Goal: Task Accomplishment & Management: Use online tool/utility

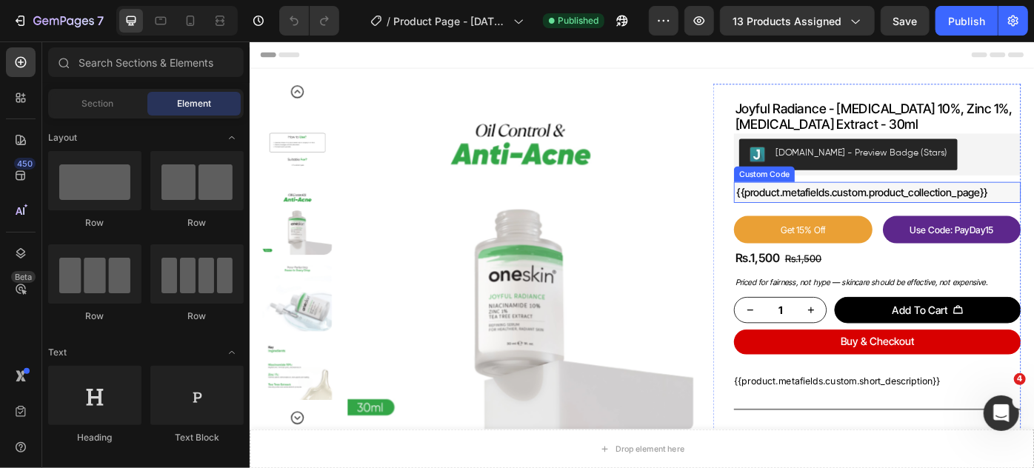
click at [904, 209] on div "{{product.metafields.custom.product_collection_page}}" at bounding box center [960, 212] width 319 height 18
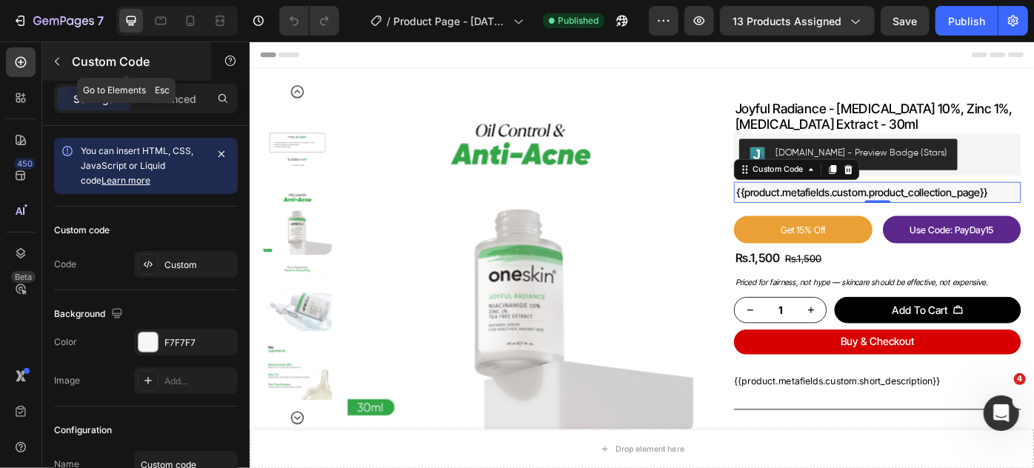
click at [59, 60] on icon "button" at bounding box center [57, 62] width 12 height 12
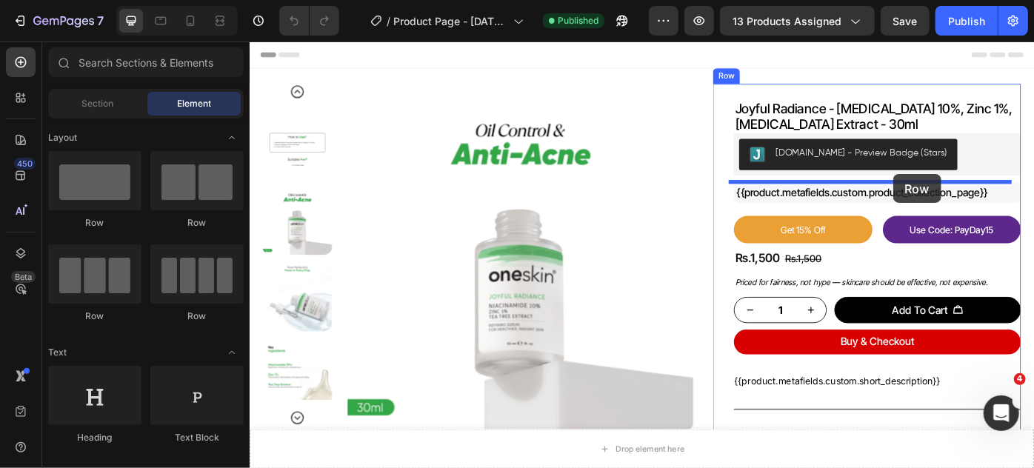
drag, startPoint x: 486, startPoint y: 322, endPoint x: 978, endPoint y: 191, distance: 509.0
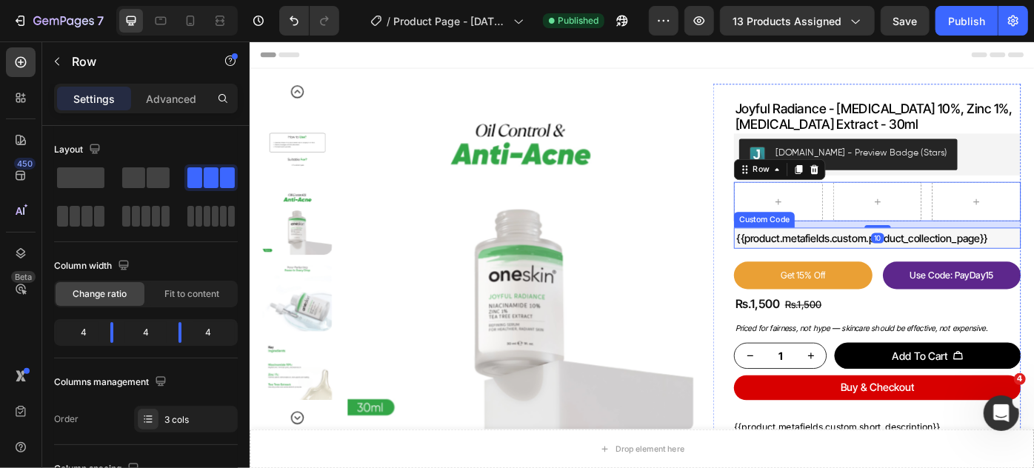
click at [891, 256] on div "{{product.metafields.custom.product_collection_page}}" at bounding box center [960, 264] width 319 height 18
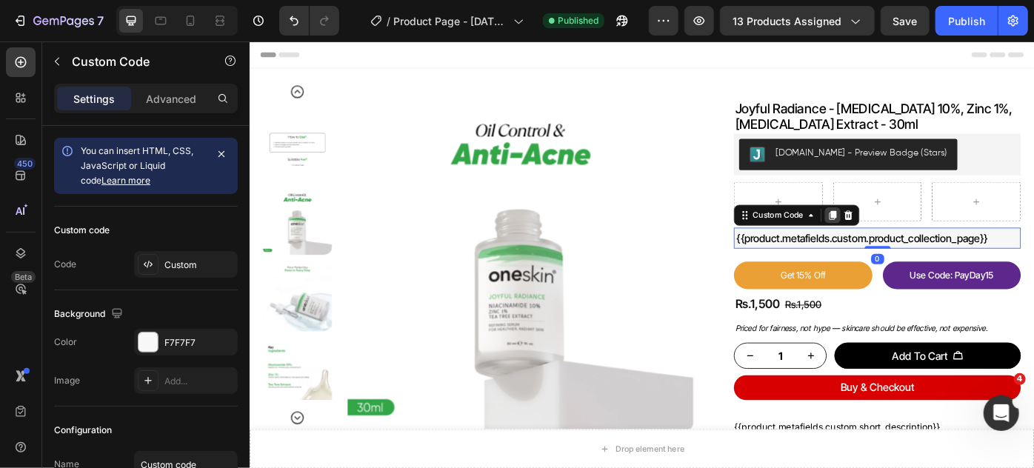
click at [906, 238] on icon at bounding box center [910, 238] width 8 height 10
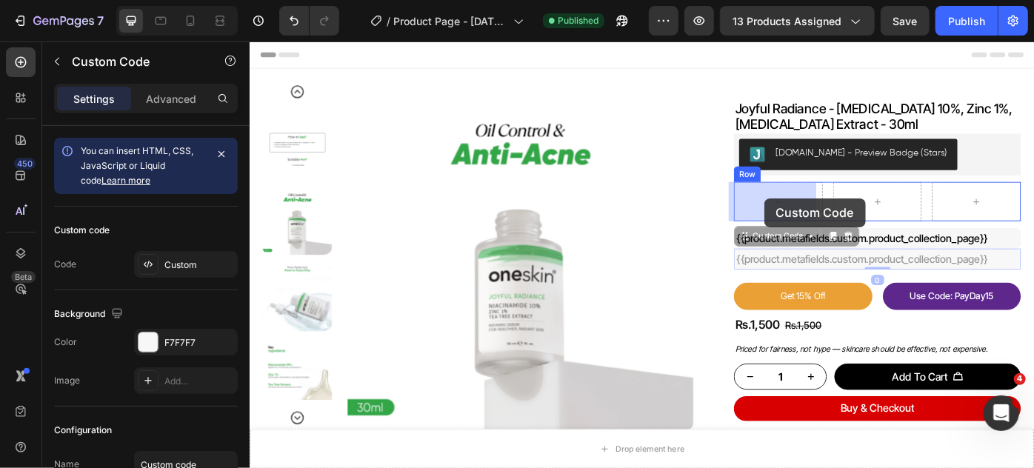
drag, startPoint x: 804, startPoint y: 262, endPoint x: 832, endPoint y: 219, distance: 51.4
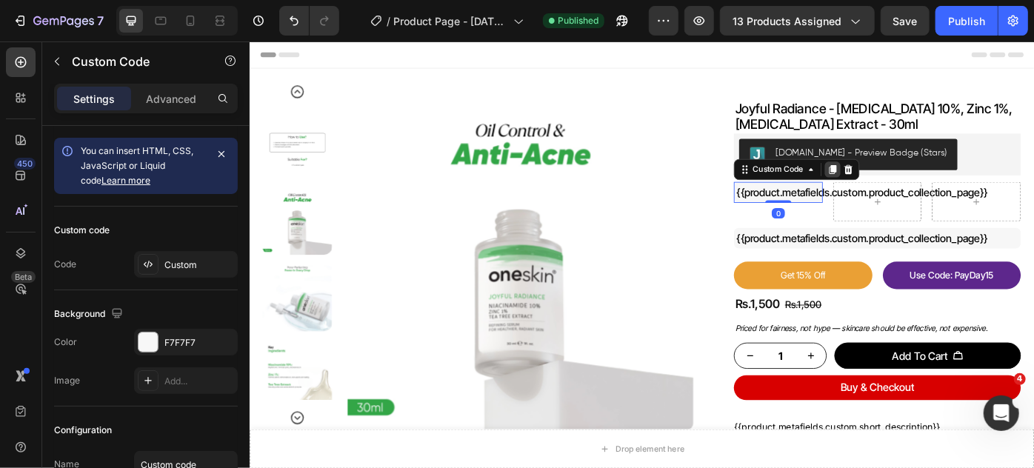
click at [906, 182] on icon at bounding box center [910, 186] width 8 height 10
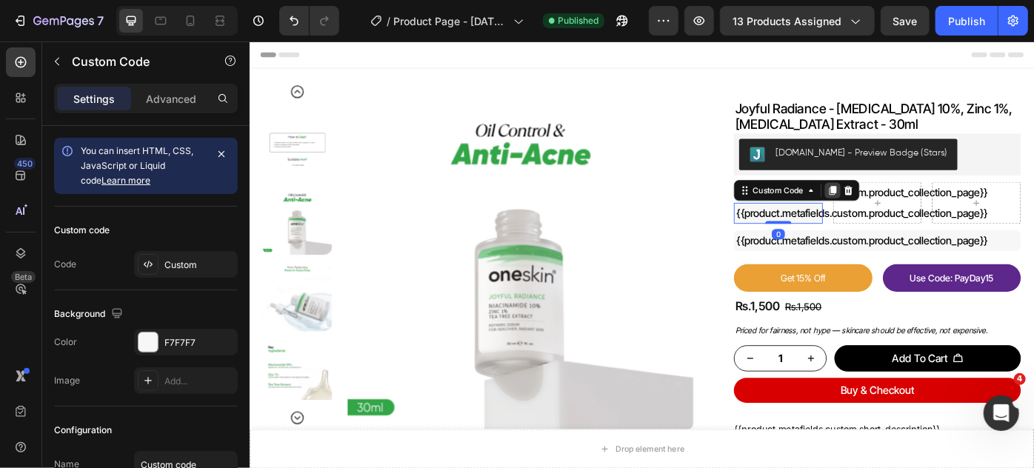
click at [904, 207] on icon at bounding box center [910, 210] width 12 height 12
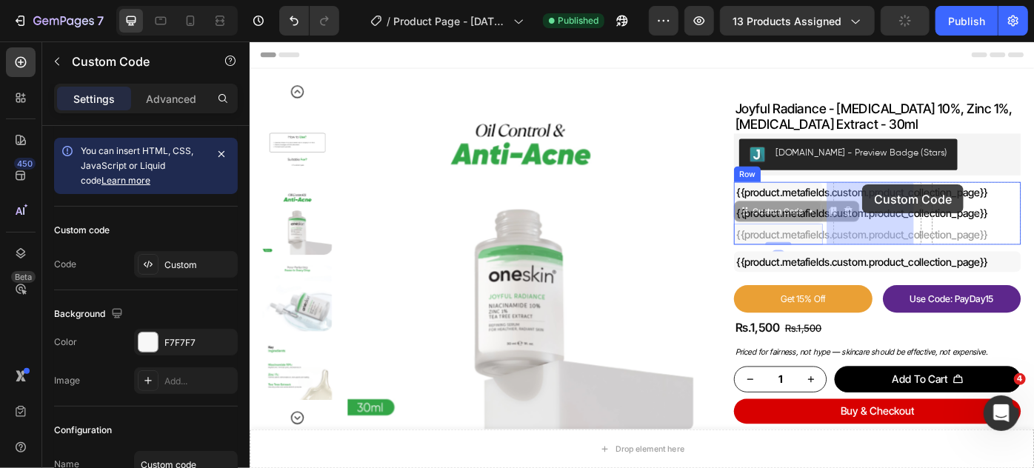
drag, startPoint x: 804, startPoint y: 230, endPoint x: 944, endPoint y: 203, distance: 142.6
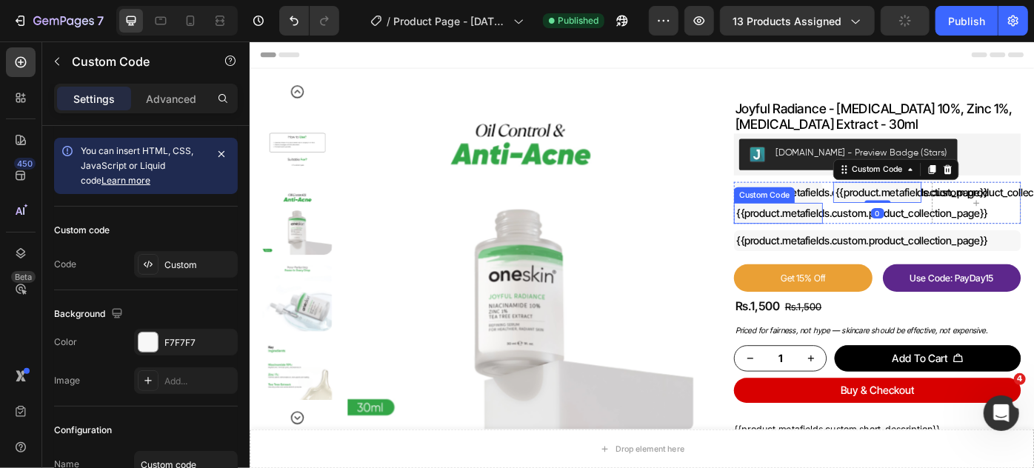
click at [823, 235] on div "{{product.metafields.custom.product_collection_page}}" at bounding box center [848, 236] width 95 height 18
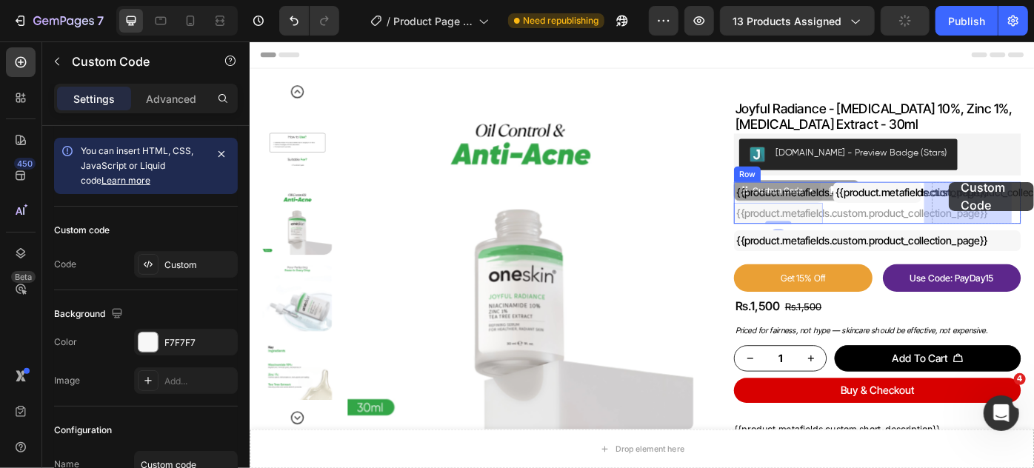
drag, startPoint x: 814, startPoint y: 216, endPoint x: 1042, endPoint y: 200, distance: 228.1
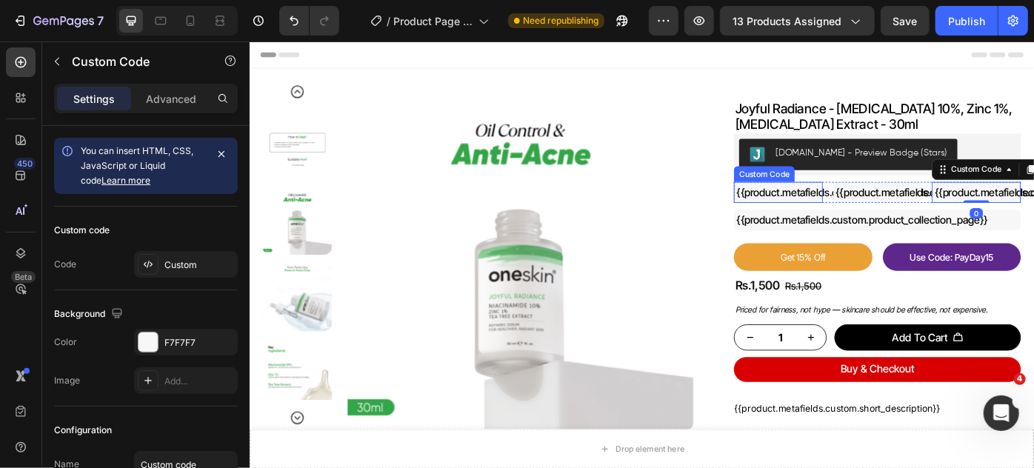
click at [860, 212] on div "{{product.metafields.custom.product_collection_page}}" at bounding box center [848, 212] width 95 height 18
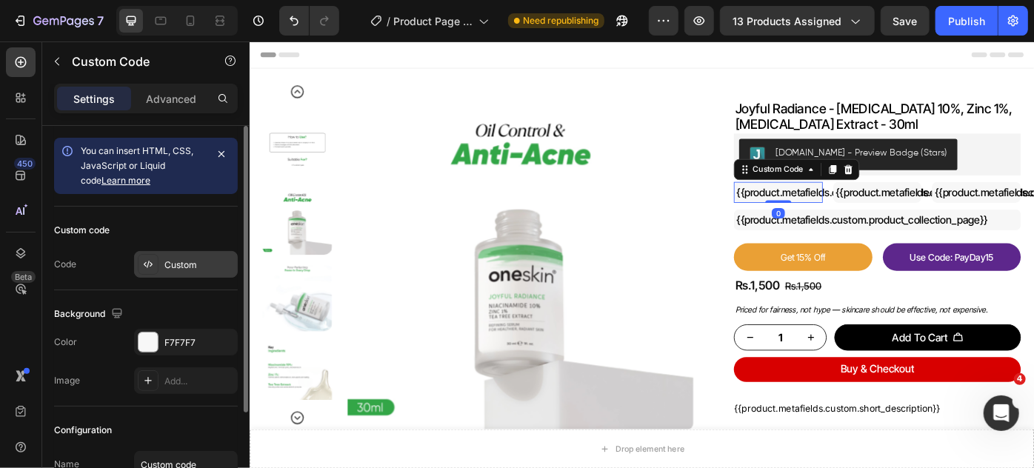
click at [178, 264] on div "Custom" at bounding box center [200, 265] width 70 height 13
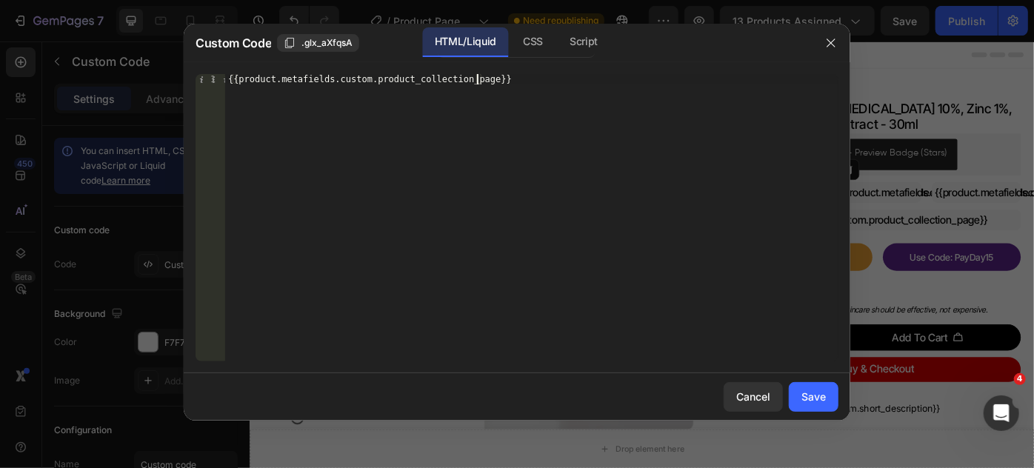
click at [478, 82] on div "{{product.metafields.custom.product_collection_page}}" at bounding box center [532, 228] width 614 height 308
type textarea "{{product.metafields.custom.product_check_1}}"
click at [818, 397] on div "Save" at bounding box center [814, 397] width 24 height 16
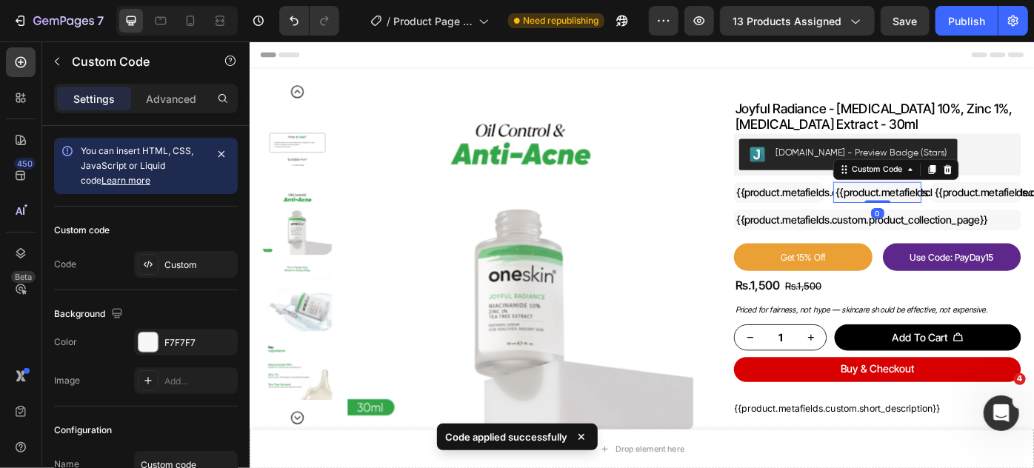
click at [961, 210] on div "{{product.metafields.custom.product_collection_page}}" at bounding box center [961, 212] width 95 height 18
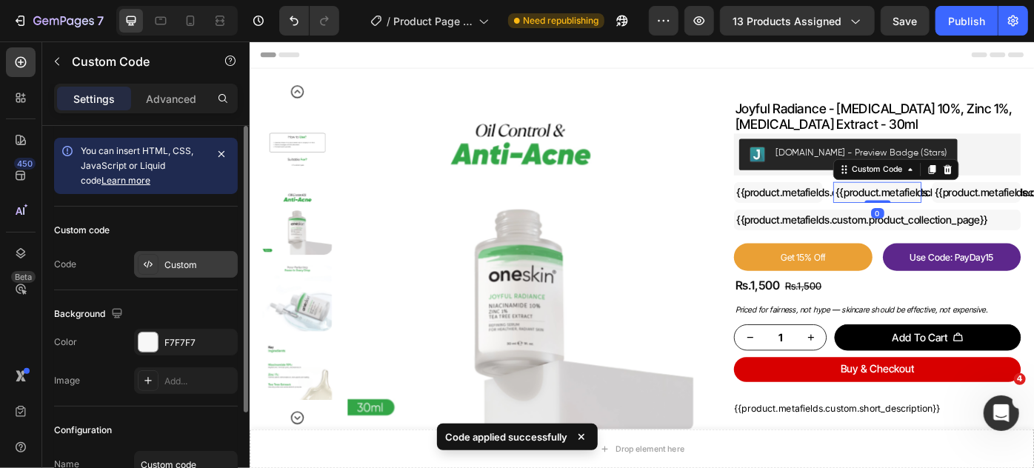
click at [197, 259] on div "Custom" at bounding box center [200, 265] width 70 height 13
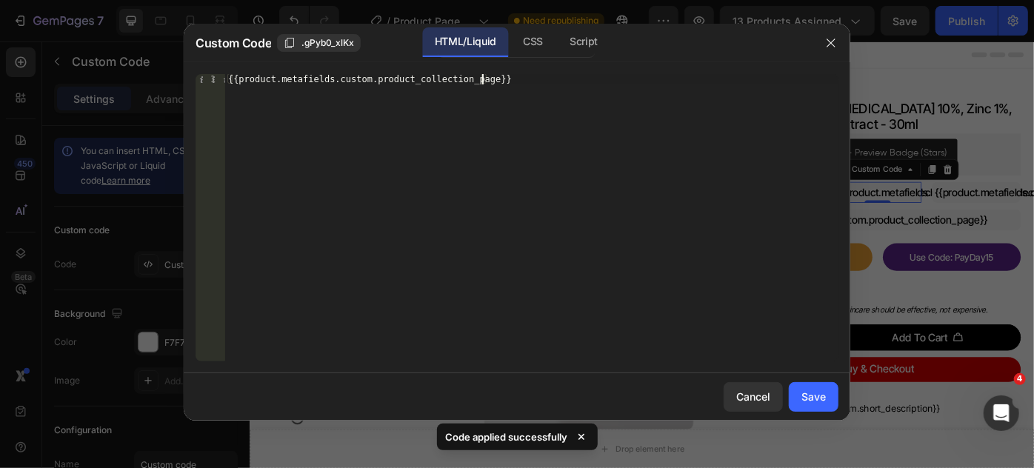
click at [480, 79] on div "{{product.metafields.custom.product_collection_page}}" at bounding box center [532, 228] width 614 height 308
paste textarea "heck_1"
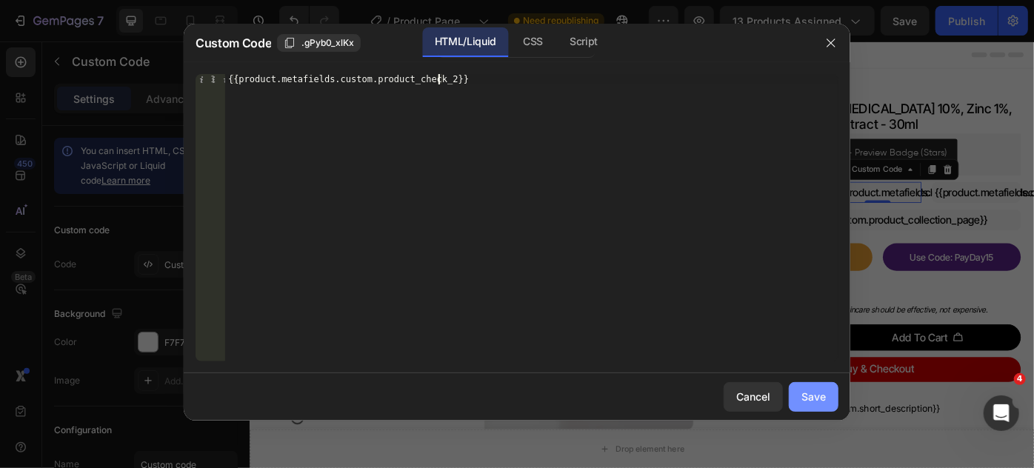
type textarea "{{product.metafields.custom.product_check_2}}"
click at [826, 395] on button "Save" at bounding box center [814, 397] width 50 height 30
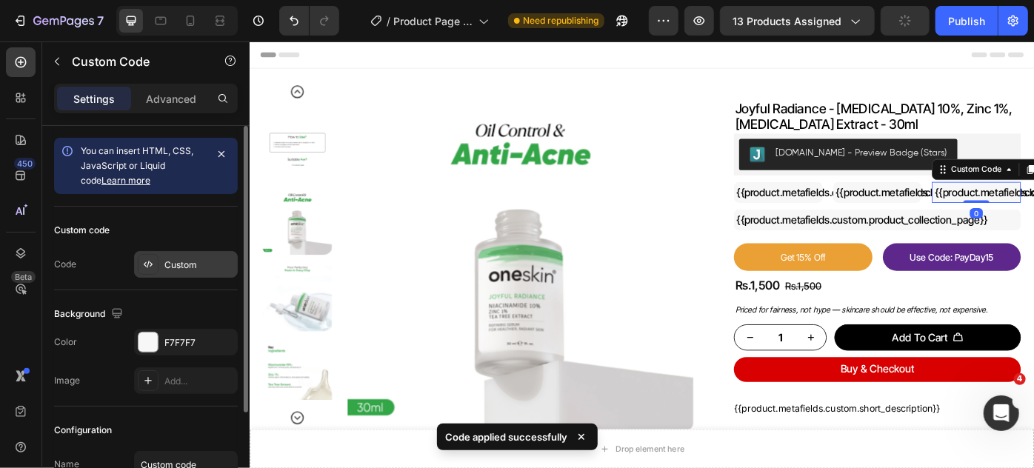
click at [189, 266] on div "Custom" at bounding box center [200, 265] width 70 height 13
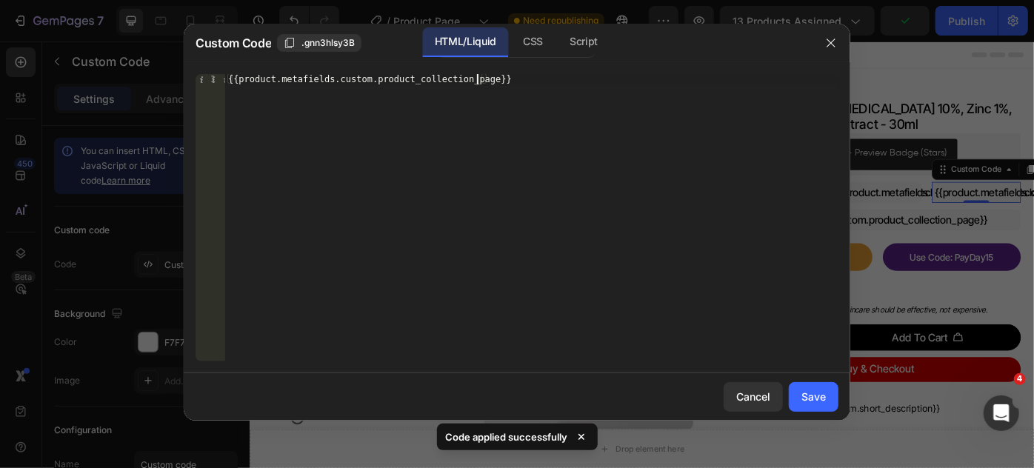
click at [476, 76] on div "{{product.metafields.custom.product_collection_page}}" at bounding box center [532, 228] width 614 height 308
paste textarea "heck_1"
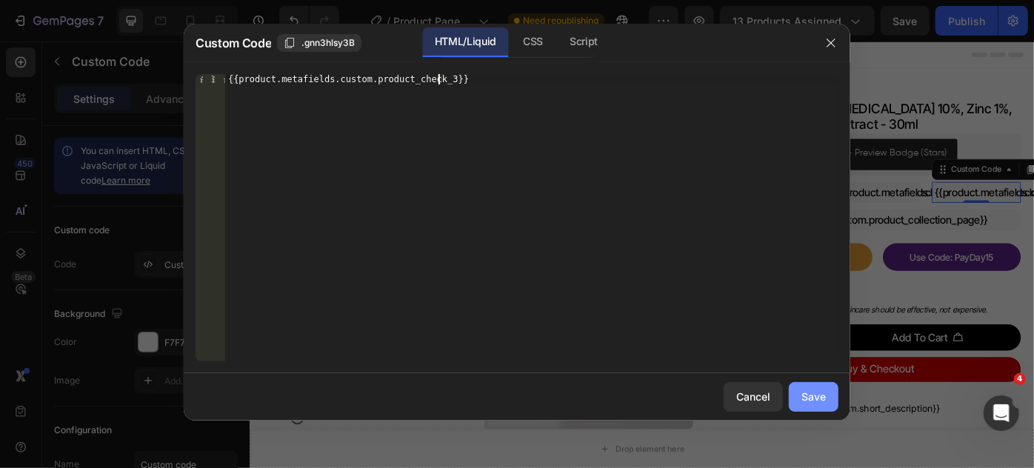
type textarea "{{product.metafields.custom.product_check_3}}"
click at [816, 399] on div "Save" at bounding box center [814, 397] width 24 height 16
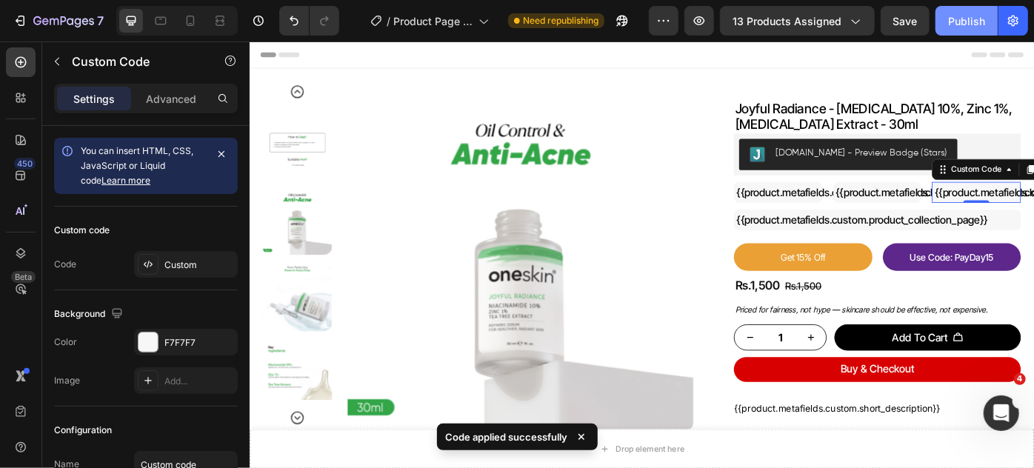
click at [952, 23] on div "Publish" at bounding box center [967, 21] width 37 height 16
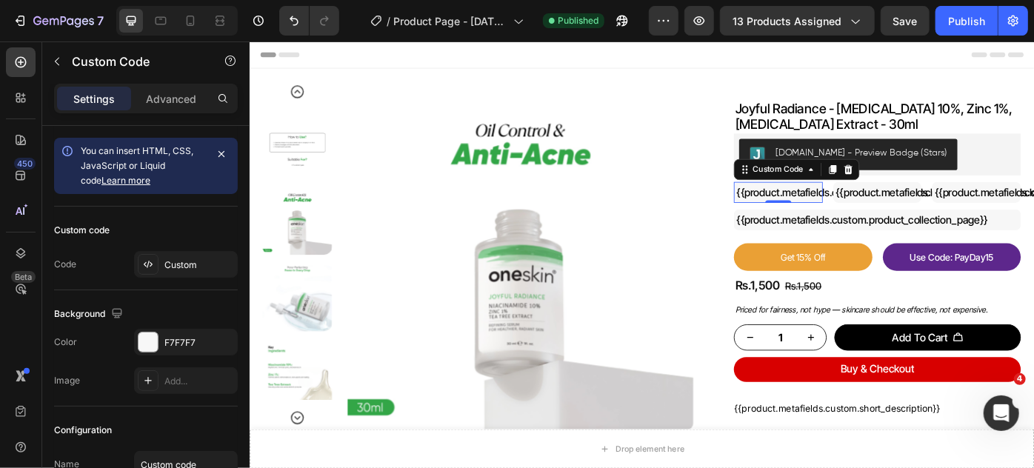
click at [857, 210] on div "{{product.metafields.custom.product_check_1}}" at bounding box center [848, 212] width 95 height 18
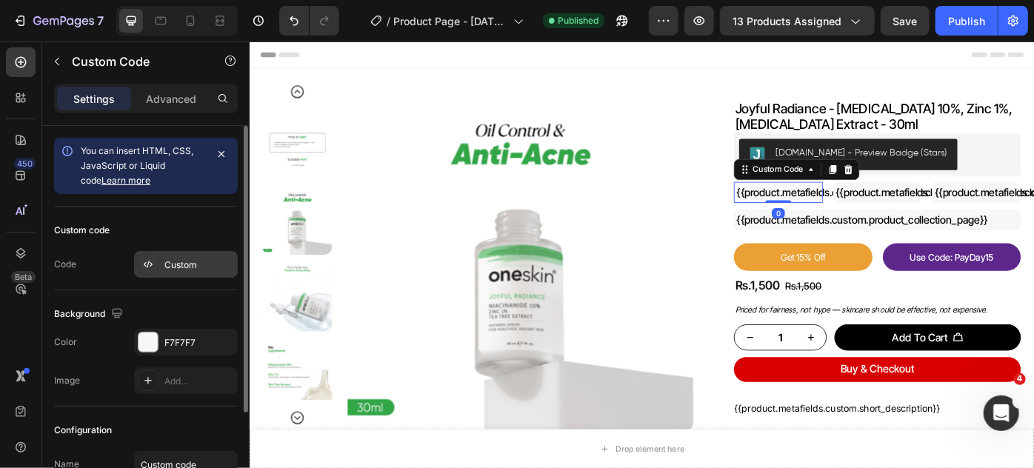
click at [182, 263] on div "Custom" at bounding box center [200, 265] width 70 height 13
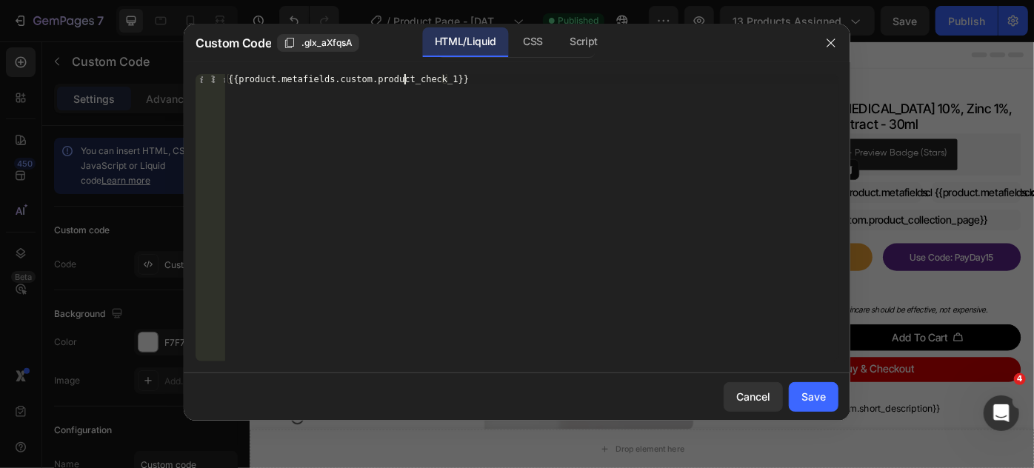
click at [403, 79] on div "{{product.metafields.custom.product_check_1}}" at bounding box center [532, 228] width 614 height 308
type textarea "{{product.metafields.custom.check_1}}"
click at [808, 390] on div "Save" at bounding box center [814, 397] width 24 height 16
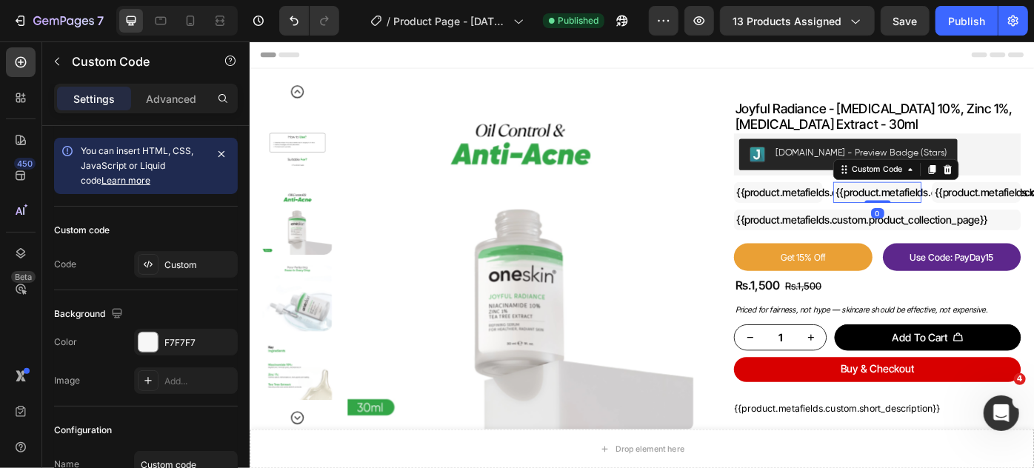
click at [965, 210] on div "{{product.metafields.custom.product_check_2}}" at bounding box center [961, 212] width 95 height 18
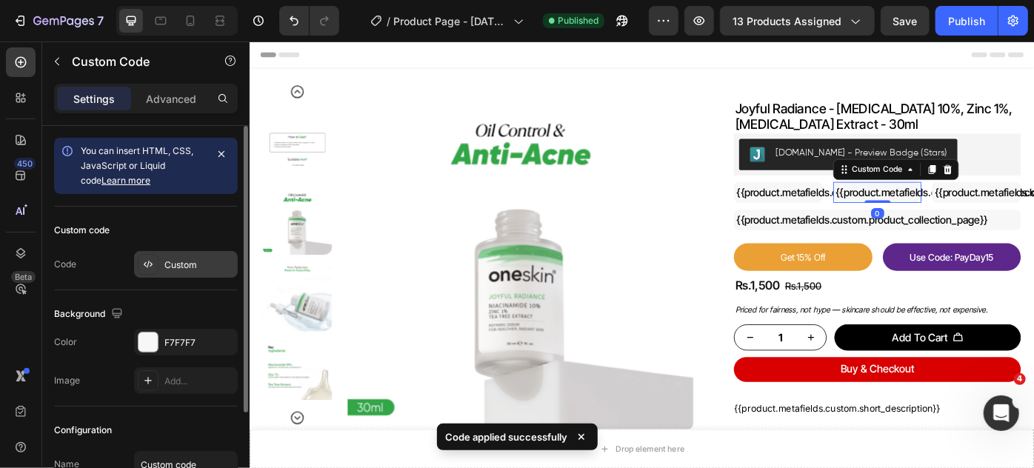
click at [184, 267] on div "Custom" at bounding box center [200, 265] width 70 height 13
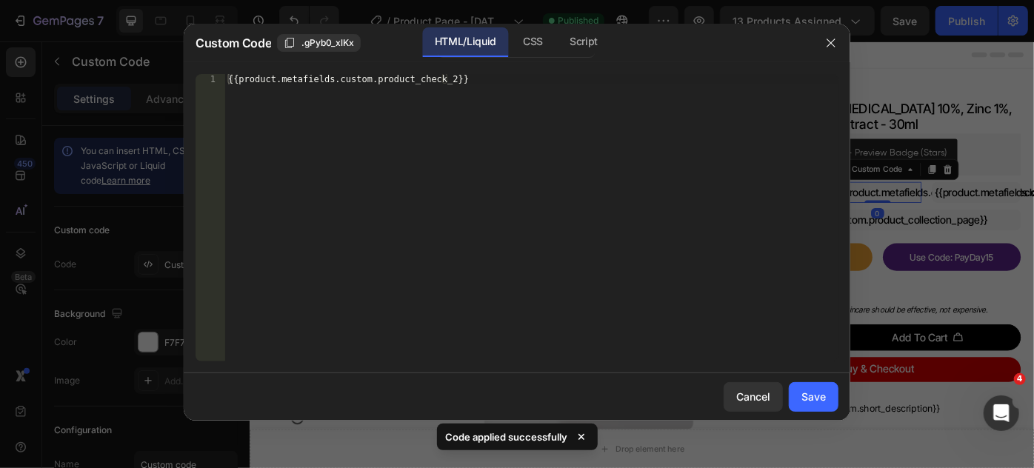
click at [395, 80] on div "{{product.metafields.custom.product_check_2}}" at bounding box center [532, 228] width 614 height 308
paste textarea "check_1"
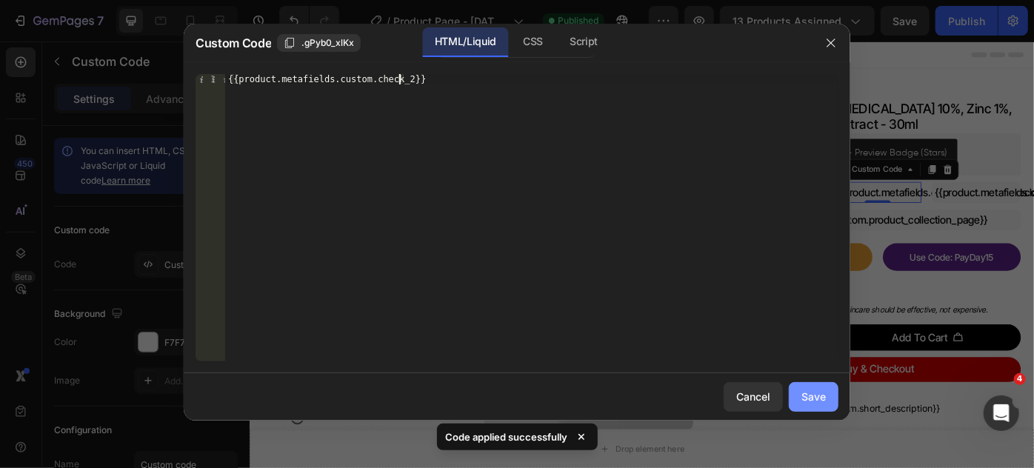
type textarea "{{product.metafields.custom.check_2}}"
click at [815, 395] on div "Save" at bounding box center [814, 397] width 24 height 16
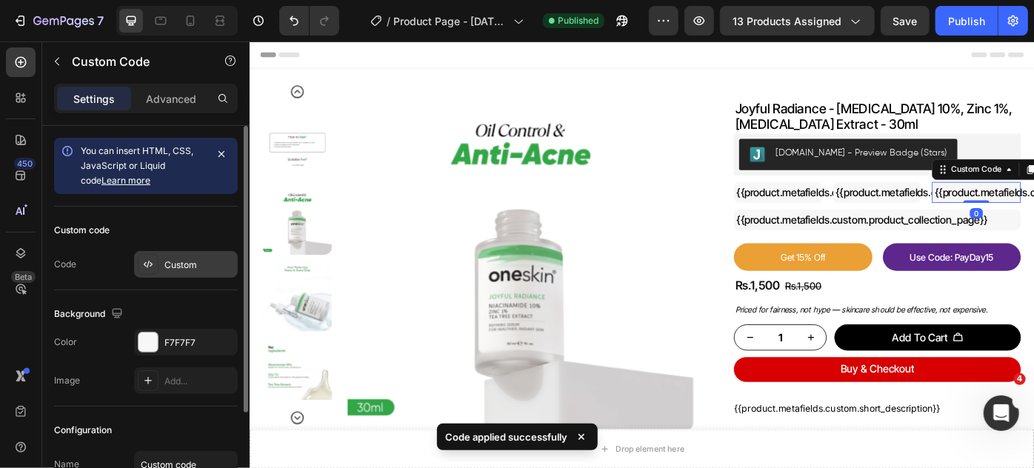
click at [166, 262] on div "Custom" at bounding box center [200, 265] width 70 height 13
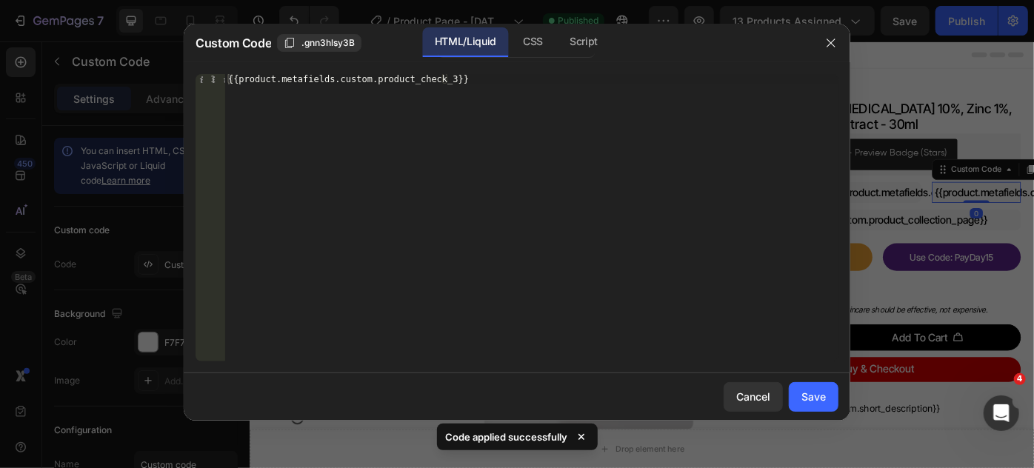
click at [351, 87] on div "{{product.metafields.custom.product_check_3}}" at bounding box center [532, 228] width 614 height 308
paste textarea "check_1"
type textarea "{{product.metafields.custom.check_3}}"
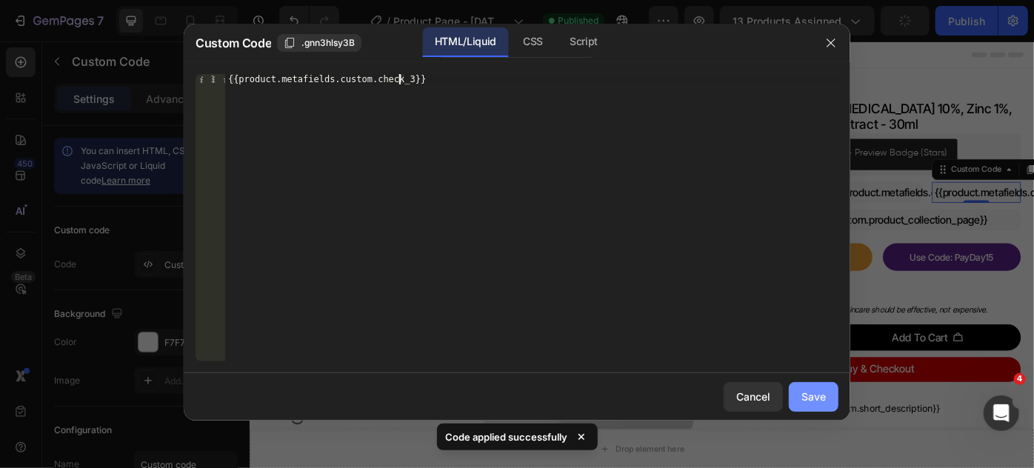
click at [818, 398] on div "Save" at bounding box center [814, 397] width 24 height 16
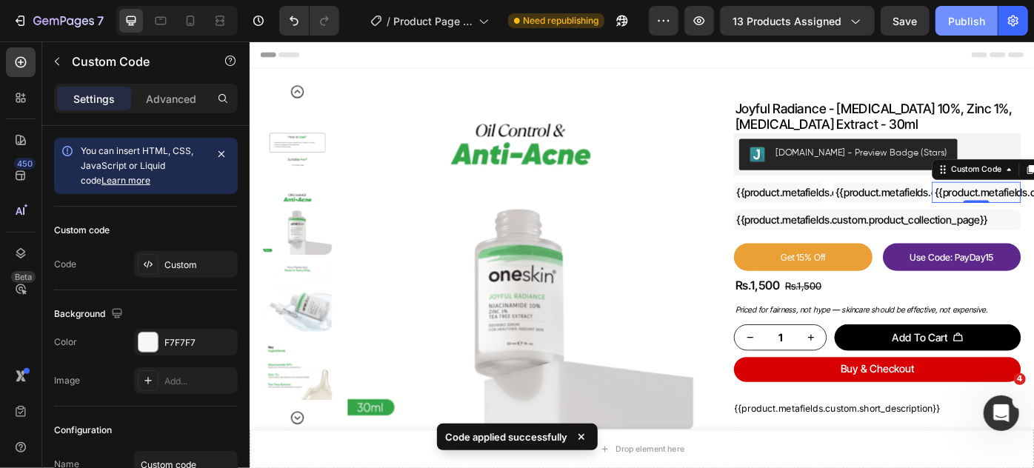
click at [970, 22] on div "Publish" at bounding box center [967, 21] width 37 height 16
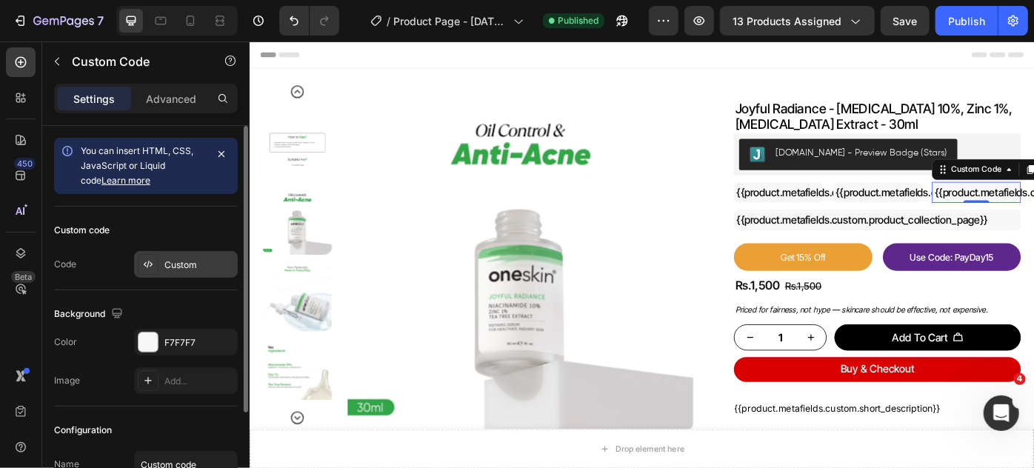
click at [203, 262] on div "Custom" at bounding box center [200, 265] width 70 height 13
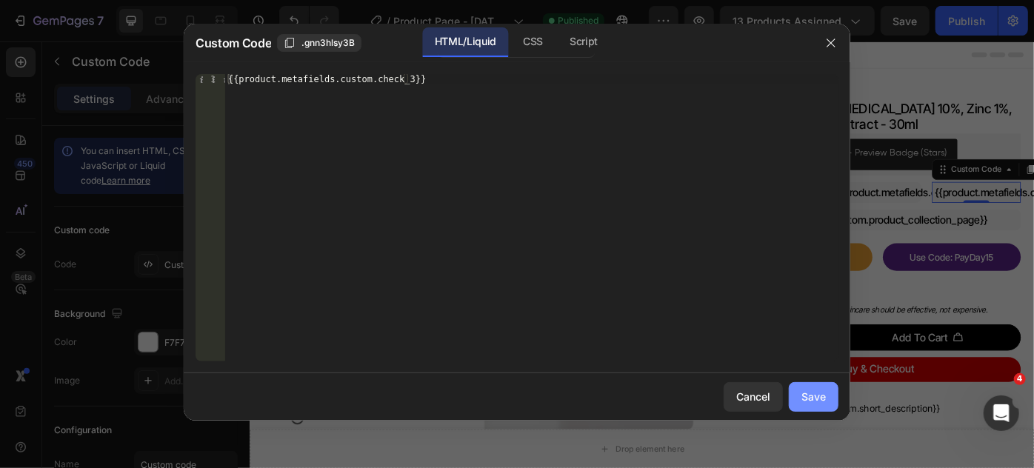
click at [807, 394] on div "Save" at bounding box center [814, 397] width 24 height 16
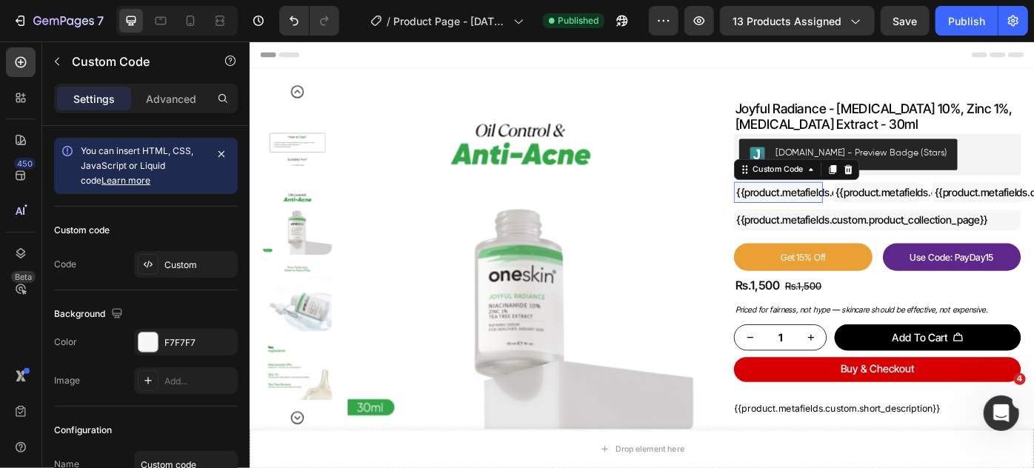
click at [872, 212] on div "{{product.metafields.custom.check_1}}" at bounding box center [848, 212] width 95 height 18
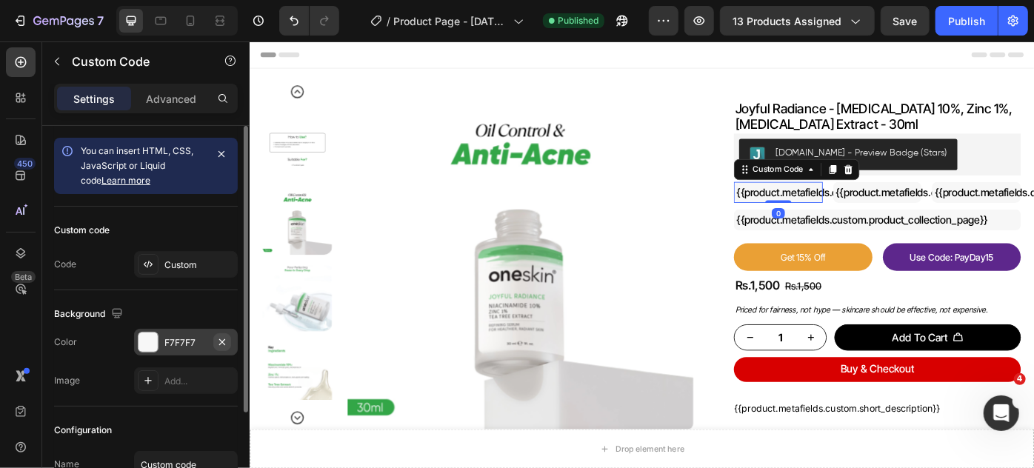
click at [224, 339] on icon "button" at bounding box center [222, 342] width 6 height 6
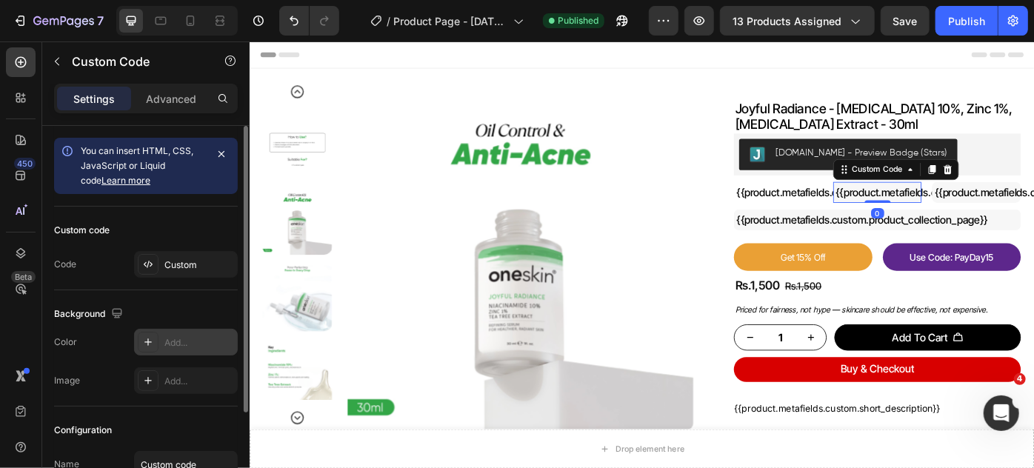
click at [957, 213] on div "{{product.metafields.custom.check_2}}" at bounding box center [961, 212] width 95 height 18
click at [223, 342] on icon "button" at bounding box center [222, 342] width 6 height 6
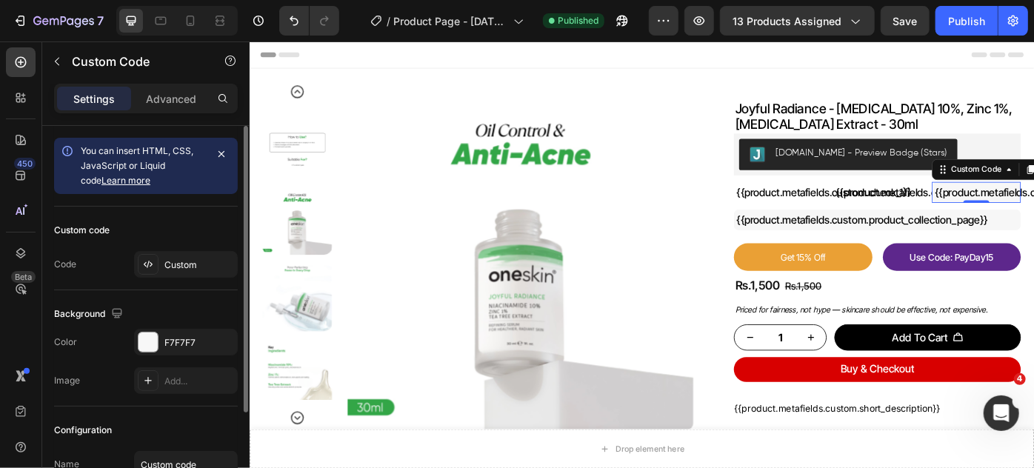
click at [224, 342] on icon "button" at bounding box center [222, 342] width 6 height 6
click at [978, 33] on button "Publish" at bounding box center [967, 21] width 62 height 30
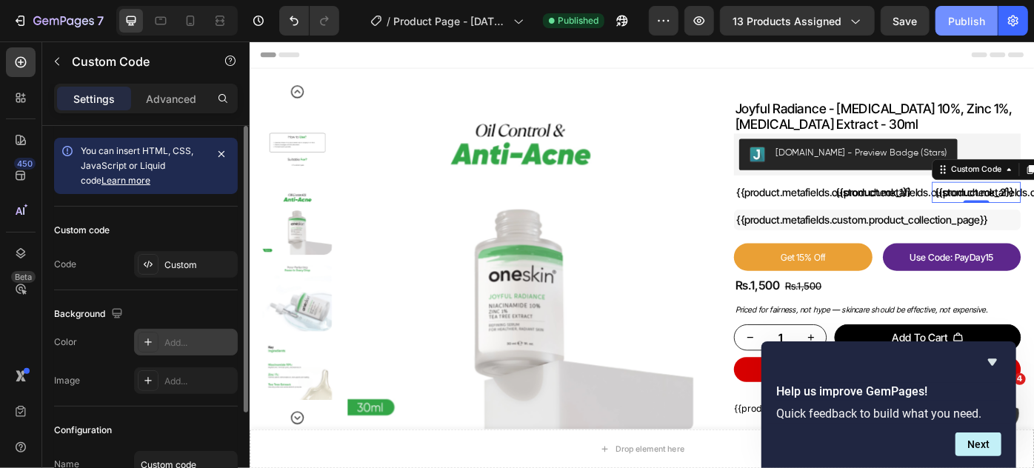
click at [975, 27] on div "Publish" at bounding box center [967, 21] width 37 height 16
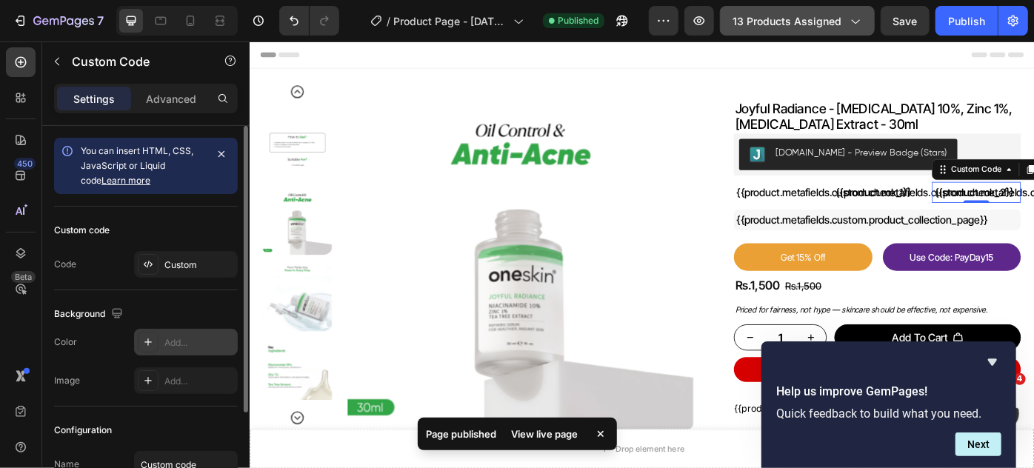
click at [848, 21] on div "13 products assigned" at bounding box center [798, 21] width 130 height 16
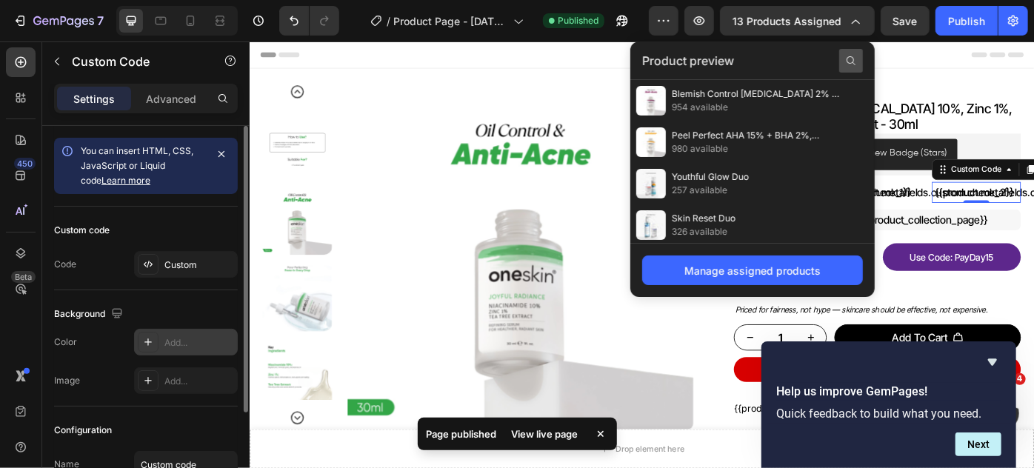
click at [851, 62] on icon at bounding box center [852, 61] width 12 height 12
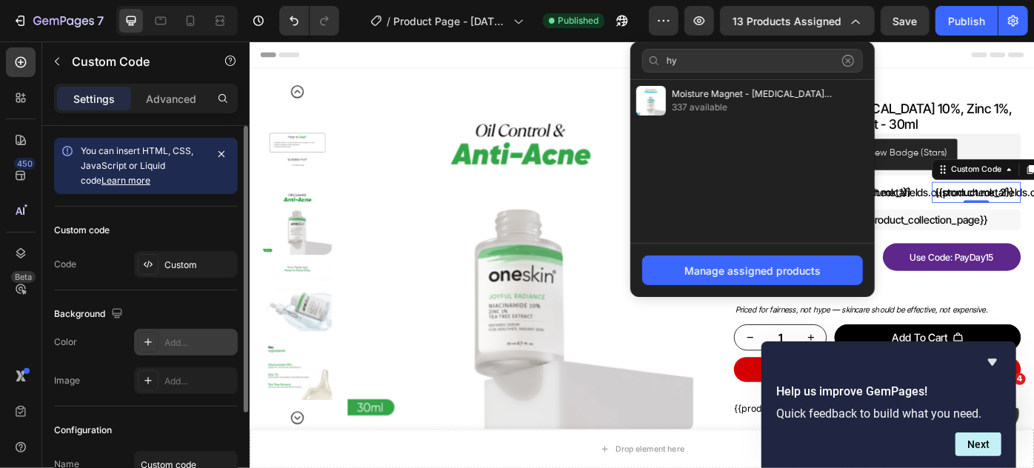
type input "h"
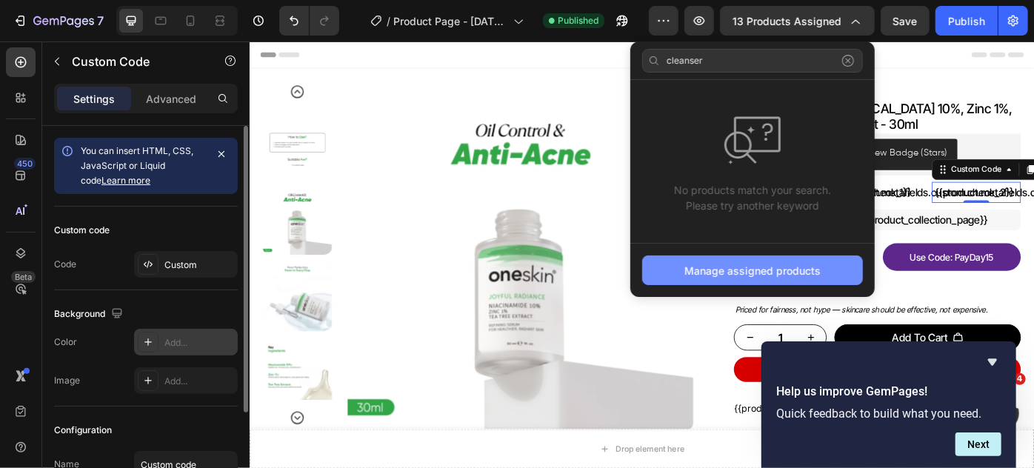
type input "cleanser"
click at [758, 268] on div "Manage assigned products" at bounding box center [753, 271] width 136 height 16
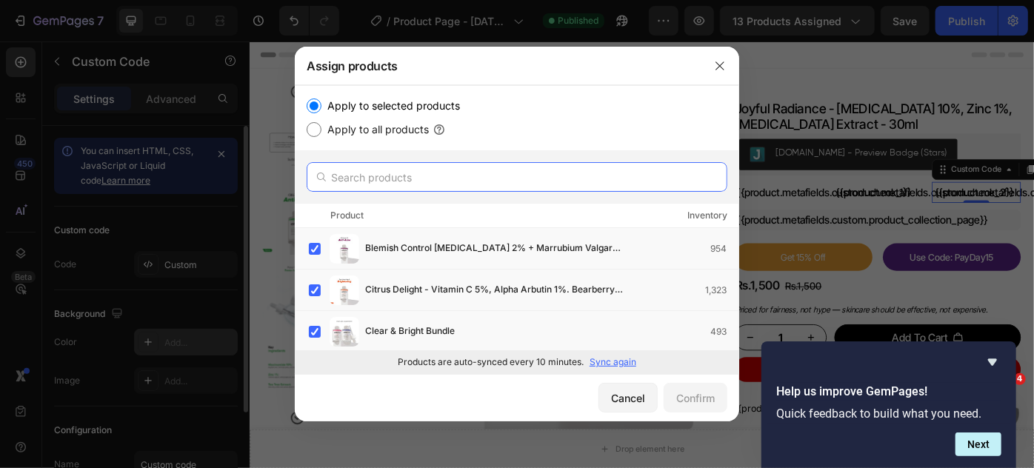
click at [408, 180] on input "text" at bounding box center [517, 177] width 421 height 30
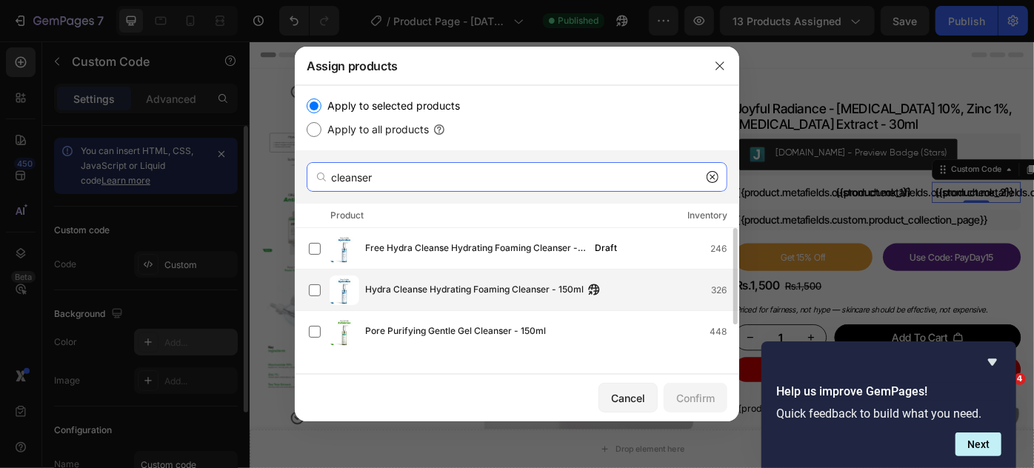
type input "cleanser"
click at [415, 290] on span "Hydra Cleanse Hydrating Foaming Cleanser - 150ml" at bounding box center [474, 290] width 219 height 16
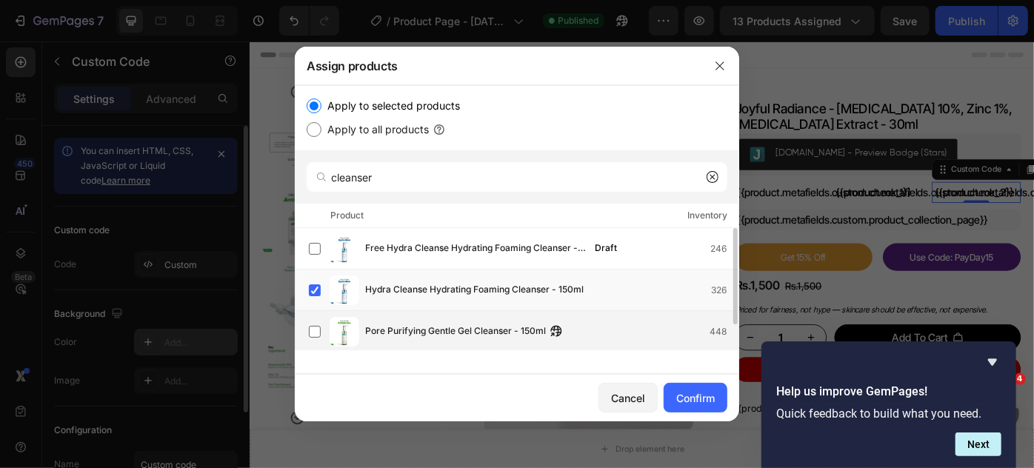
click at [411, 322] on div "Pore Purifying Gentle Gel Cleanser - 150ml 448" at bounding box center [524, 332] width 430 height 30
click at [671, 393] on button "Confirm" at bounding box center [696, 398] width 64 height 30
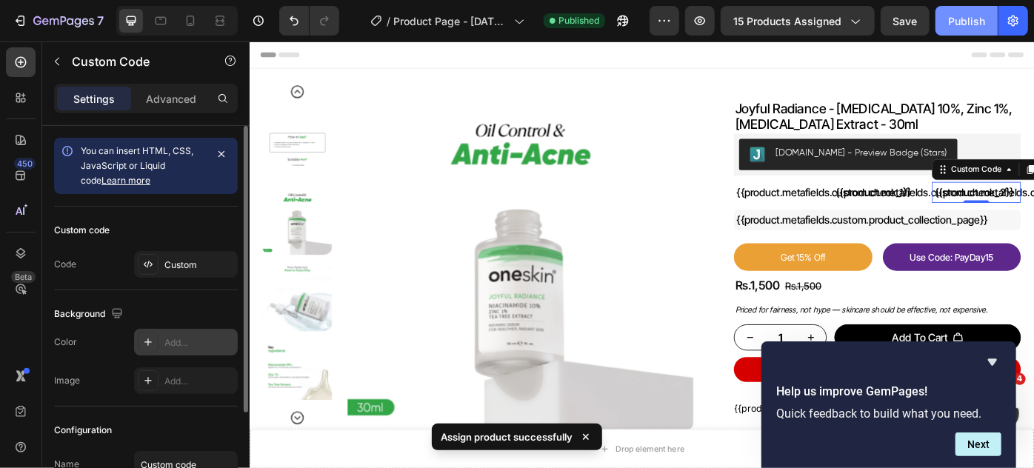
click at [956, 20] on div "Publish" at bounding box center [967, 21] width 37 height 16
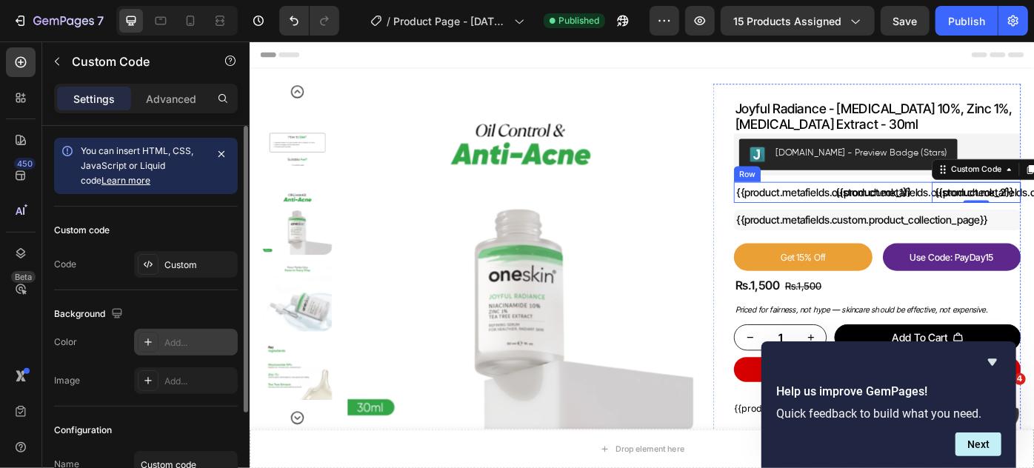
click at [902, 219] on div "{{product.metafields.custom.check_1}} Custom Code {{product.metafields.custom.c…" at bounding box center [960, 212] width 325 height 24
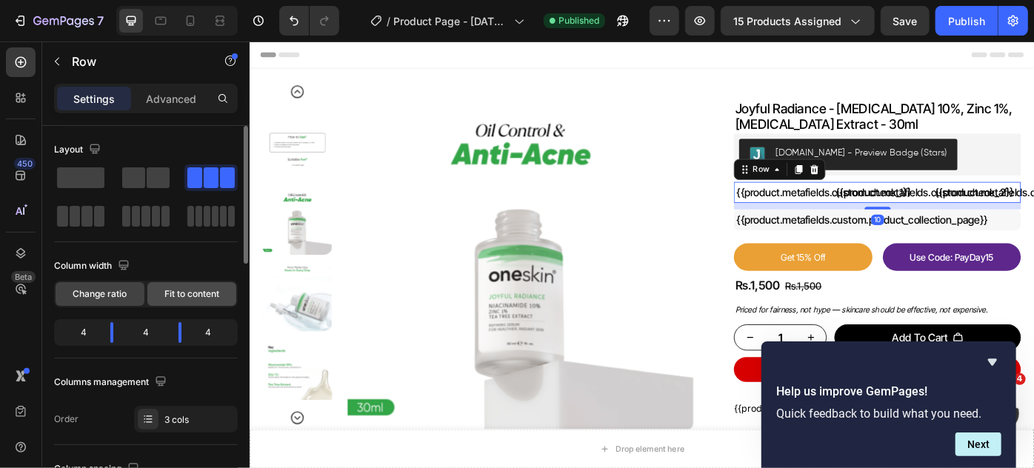
click at [184, 298] on span "Fit to content" at bounding box center [192, 294] width 55 height 13
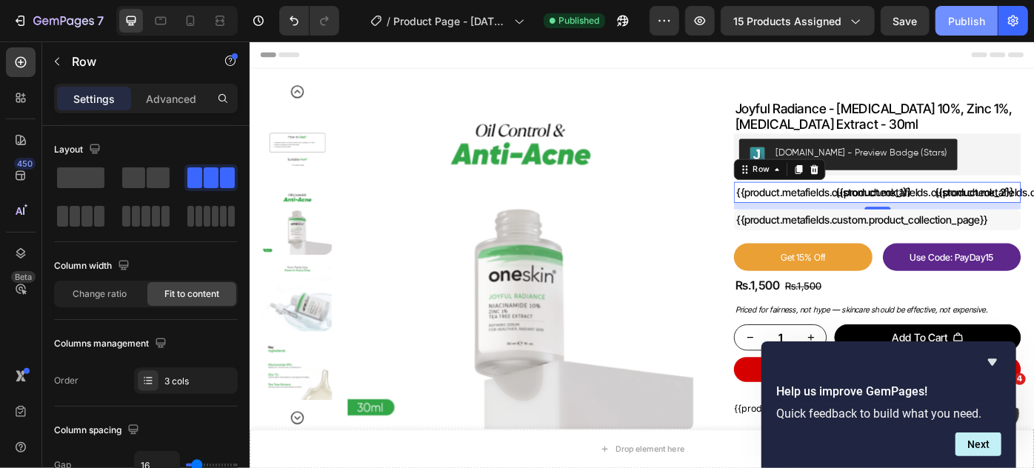
click at [962, 27] on div "Publish" at bounding box center [967, 21] width 37 height 16
click at [711, 57] on div "Header" at bounding box center [694, 56] width 866 height 30
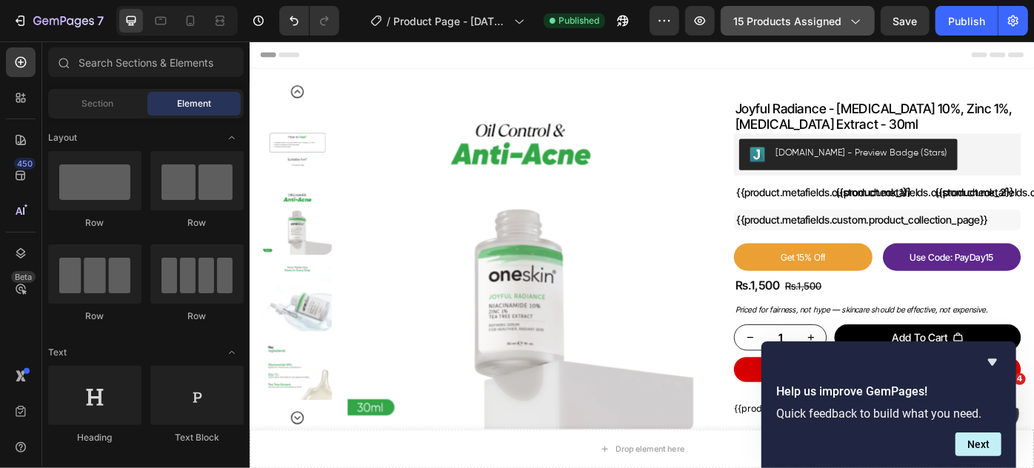
click at [802, 21] on span "15 products assigned" at bounding box center [788, 21] width 108 height 16
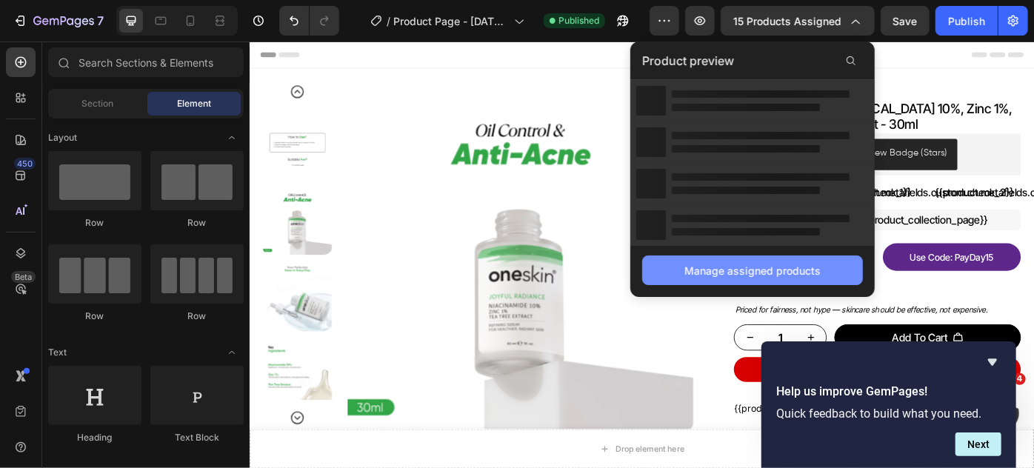
click at [720, 276] on div "Manage assigned products" at bounding box center [753, 271] width 136 height 16
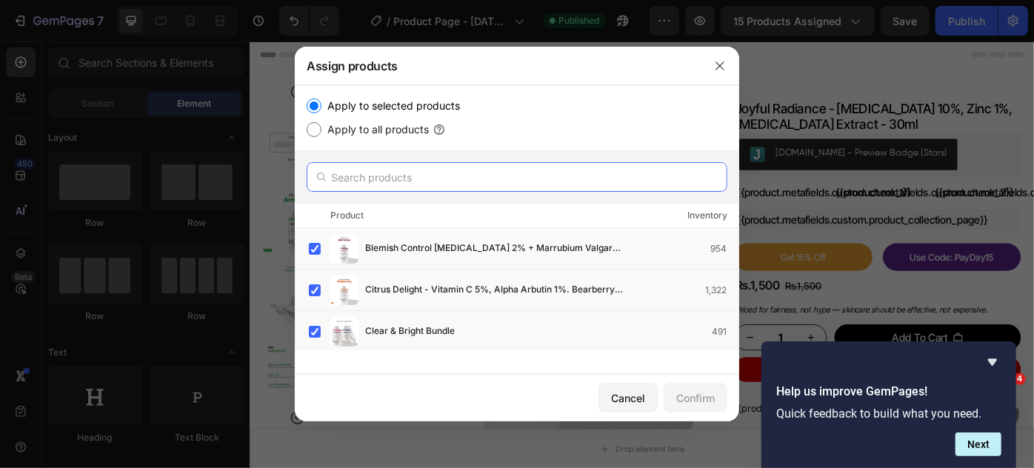
click at [435, 174] on input "text" at bounding box center [517, 177] width 421 height 30
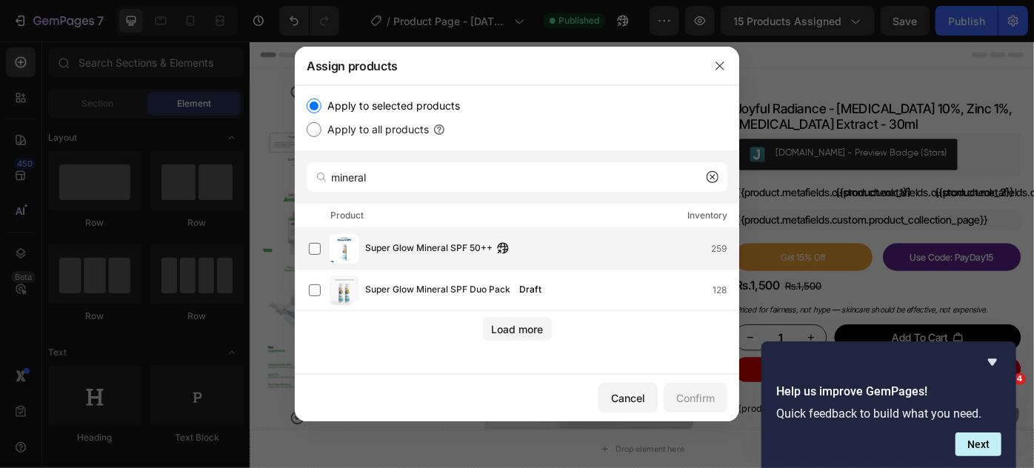
click at [411, 244] on span "Super Glow Mineral SPF 50++" at bounding box center [428, 249] width 127 height 16
click at [685, 399] on div "Confirm" at bounding box center [696, 399] width 39 height 16
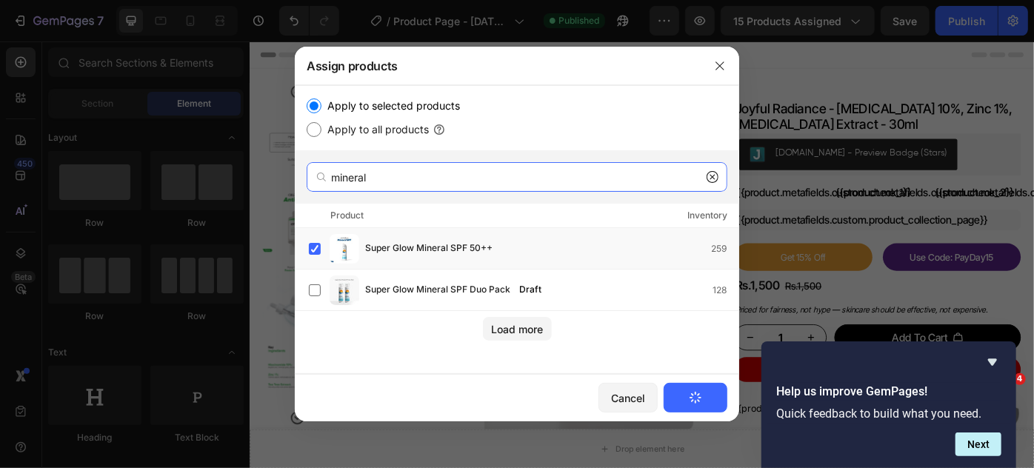
click at [422, 181] on input "mineral" at bounding box center [517, 177] width 421 height 30
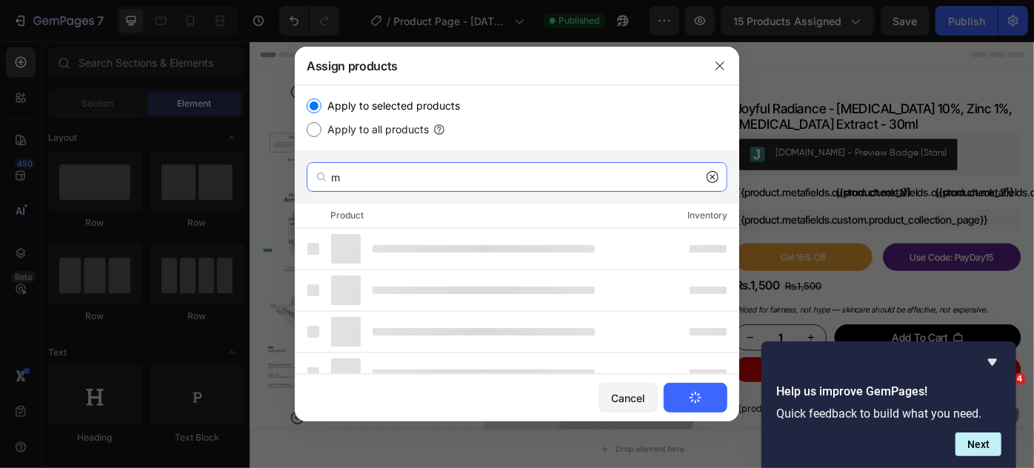
type input "mo"
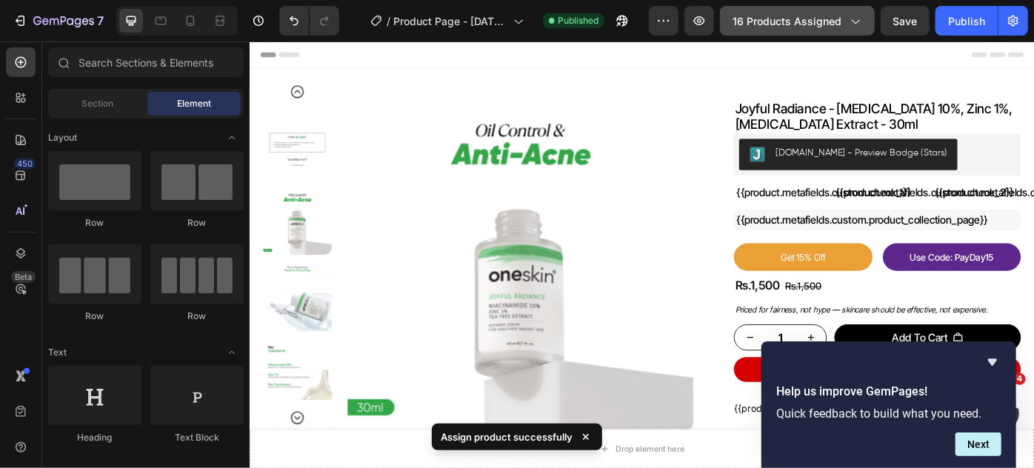
click at [787, 13] on span "16 products assigned" at bounding box center [787, 21] width 109 height 16
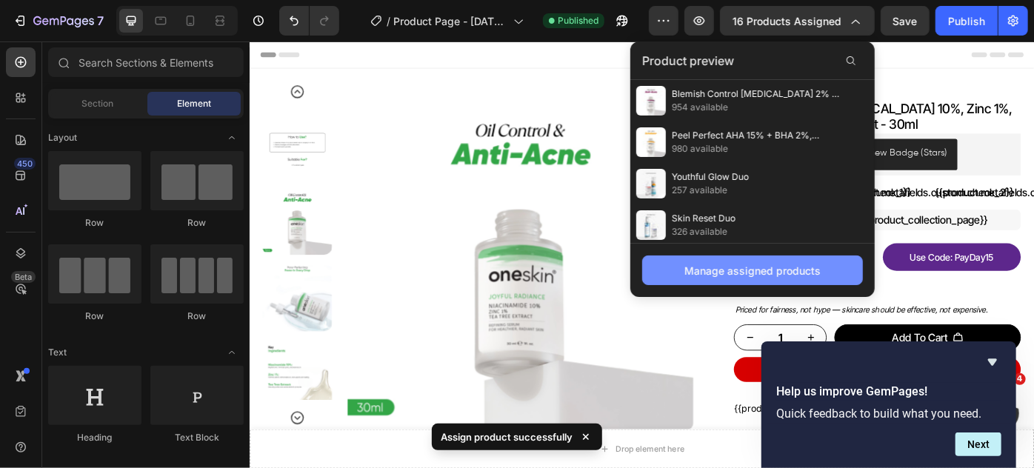
click at [708, 273] on div "Manage assigned products" at bounding box center [753, 271] width 136 height 16
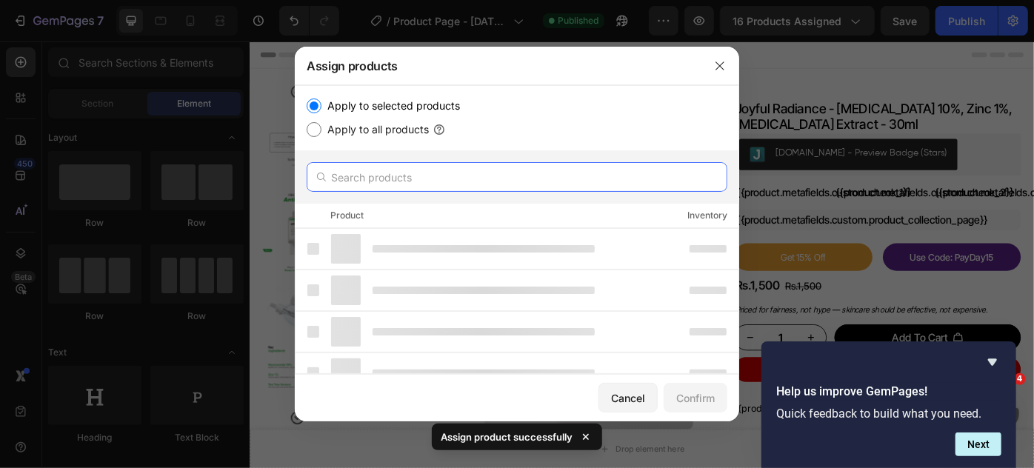
click at [402, 183] on input "text" at bounding box center [517, 177] width 421 height 30
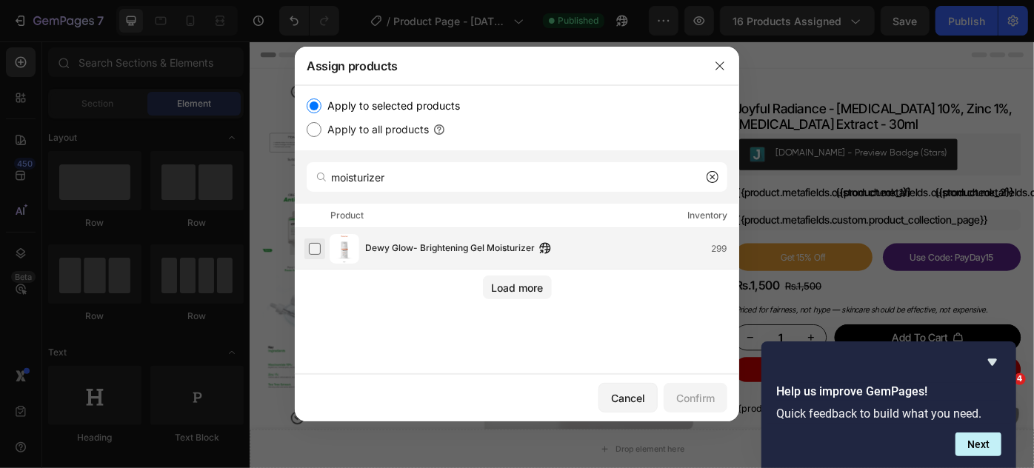
click at [319, 248] on label at bounding box center [315, 249] width 12 height 12
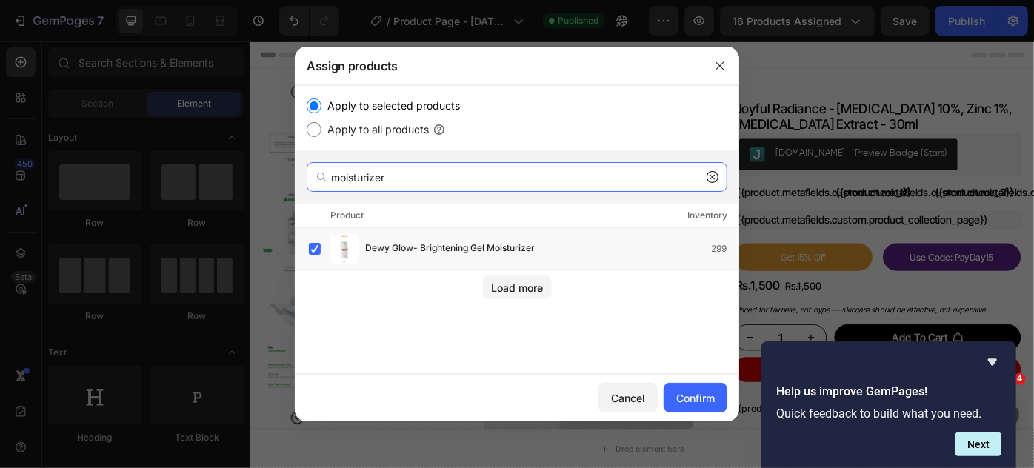
click at [405, 181] on input "moisturizer" at bounding box center [517, 177] width 421 height 30
click at [516, 295] on div "Load more" at bounding box center [517, 288] width 52 height 16
click at [413, 181] on input "moisturizer" at bounding box center [517, 177] width 421 height 30
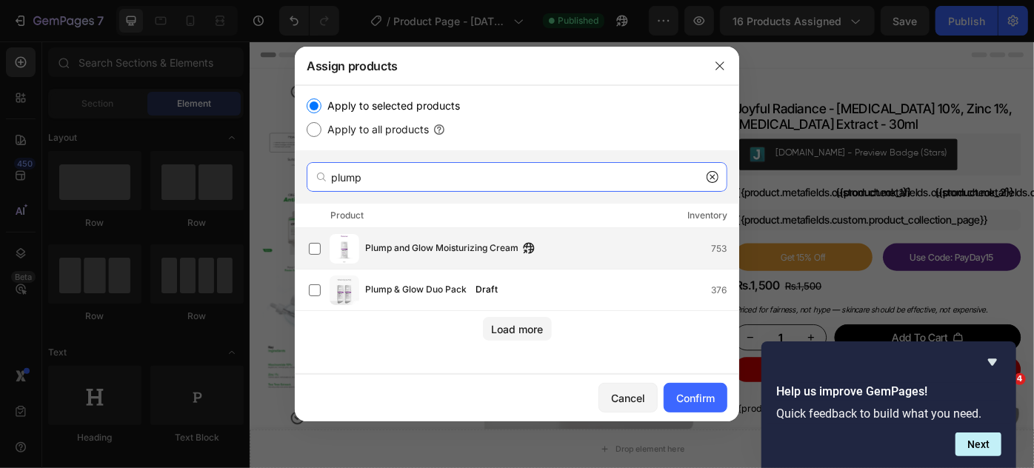
type input "plump"
click at [390, 249] on span "Plump and Glow Moisturizing Cream" at bounding box center [441, 249] width 153 height 16
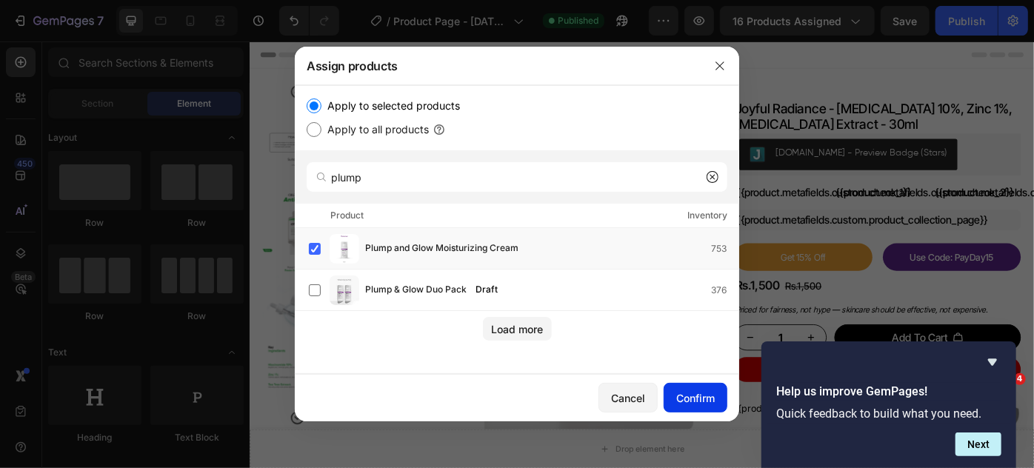
click at [691, 396] on div "Confirm" at bounding box center [696, 399] width 39 height 16
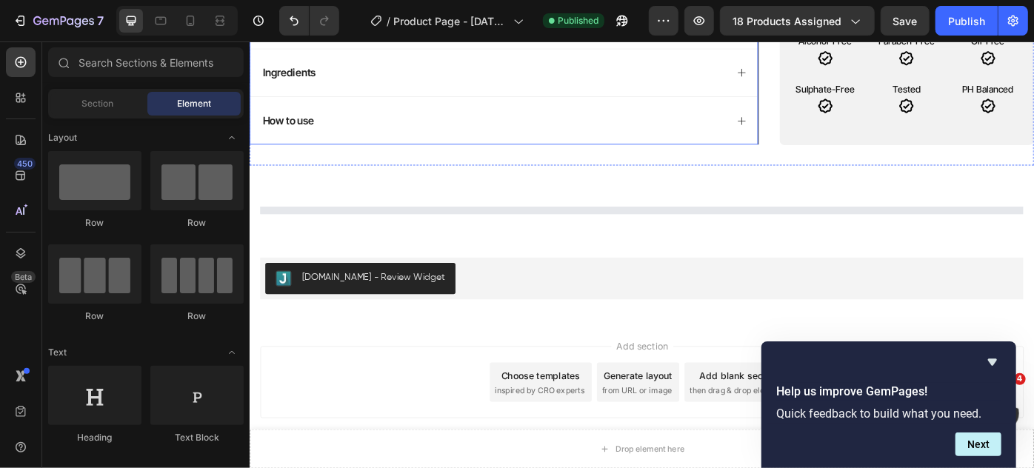
scroll to position [676, 0]
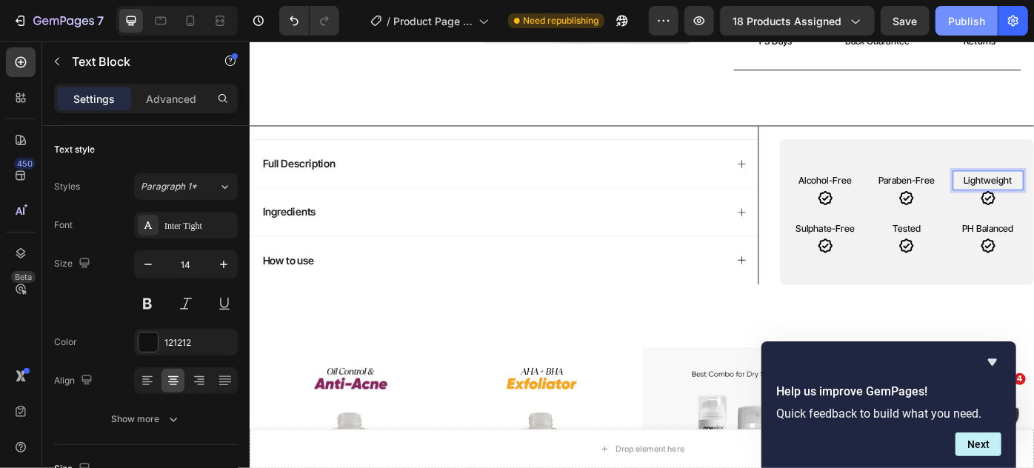
click at [972, 19] on div "Publish" at bounding box center [967, 21] width 37 height 16
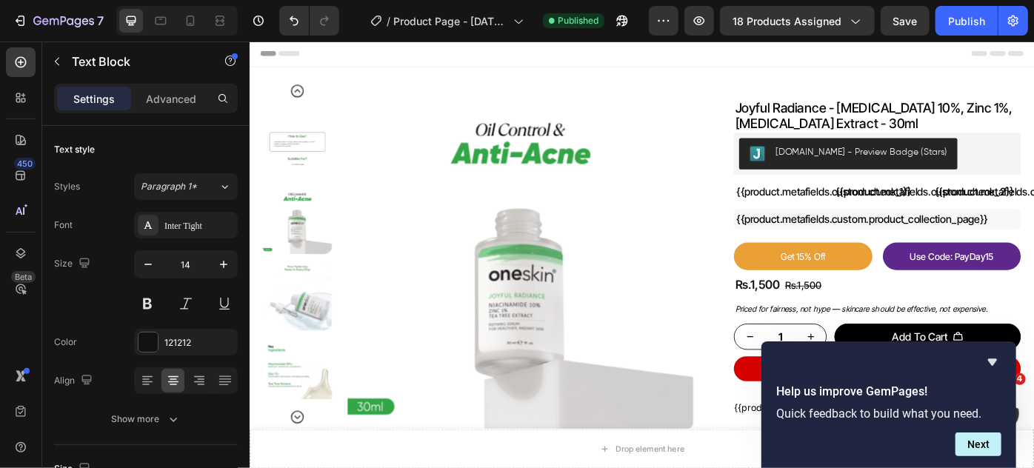
scroll to position [0, 0]
